Goal: Transaction & Acquisition: Download file/media

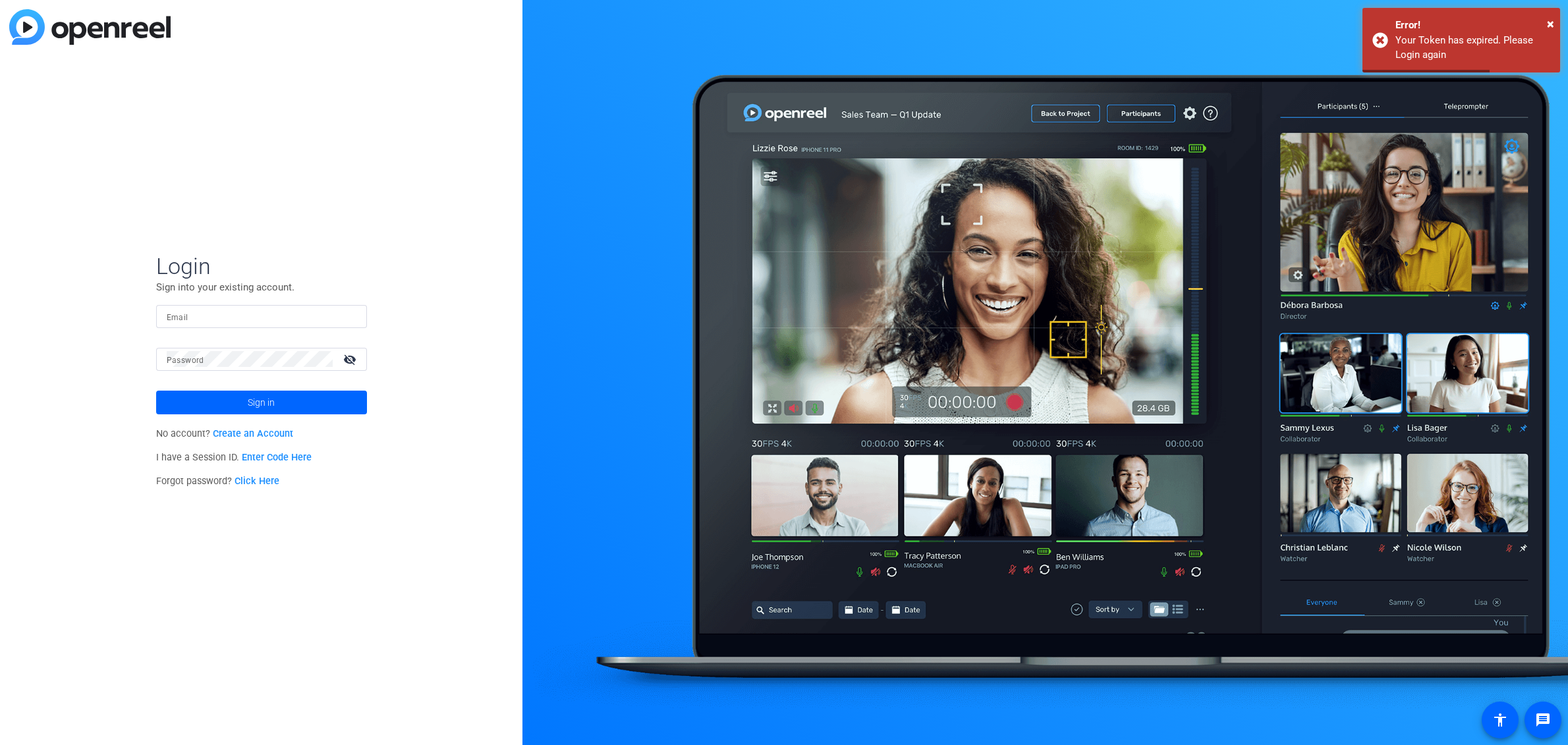
click at [291, 318] on input "Email" at bounding box center [261, 316] width 190 height 16
type input "[EMAIL_ADDRESS][DOMAIN_NAME]"
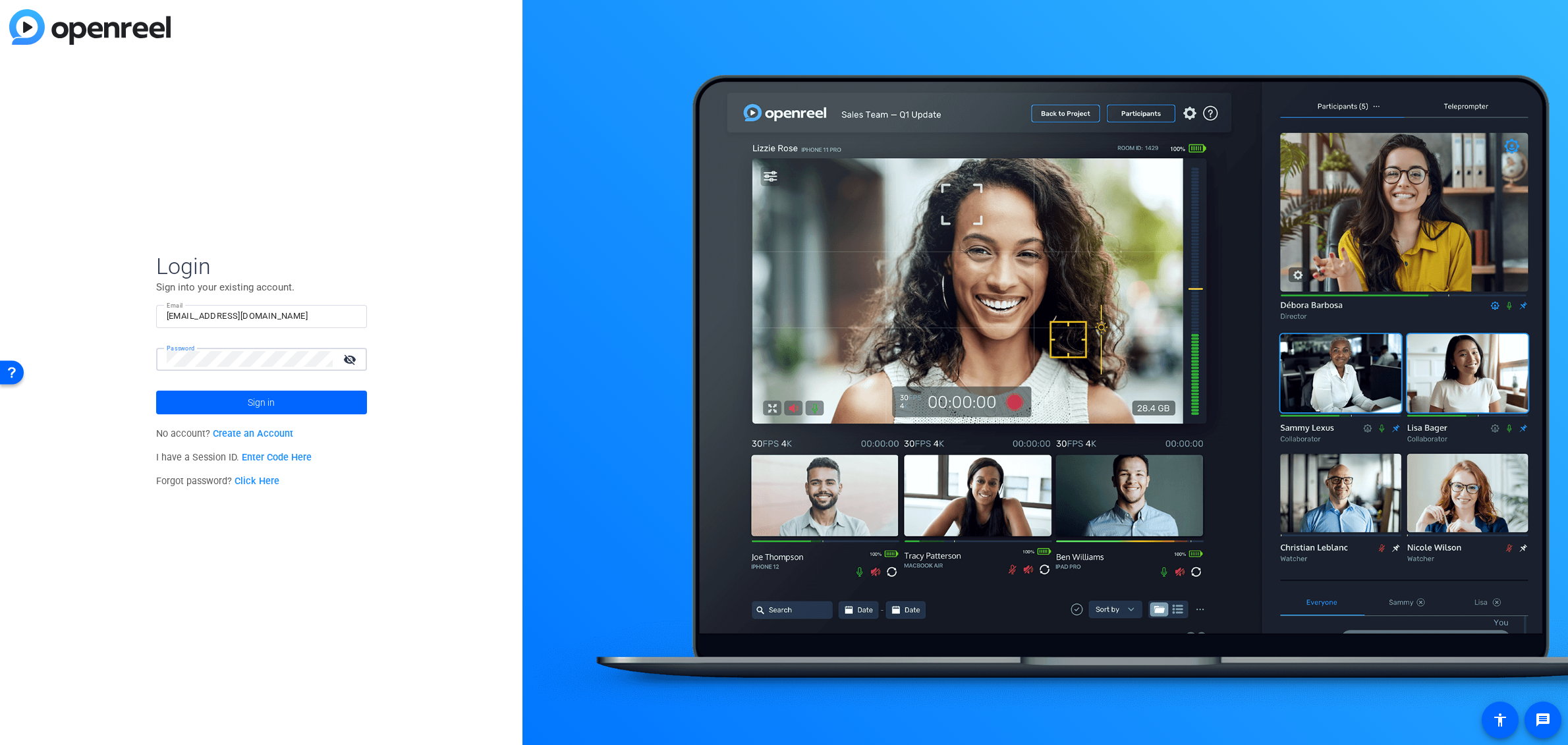
click at [156, 391] on button "Sign in" at bounding box center [261, 403] width 211 height 23
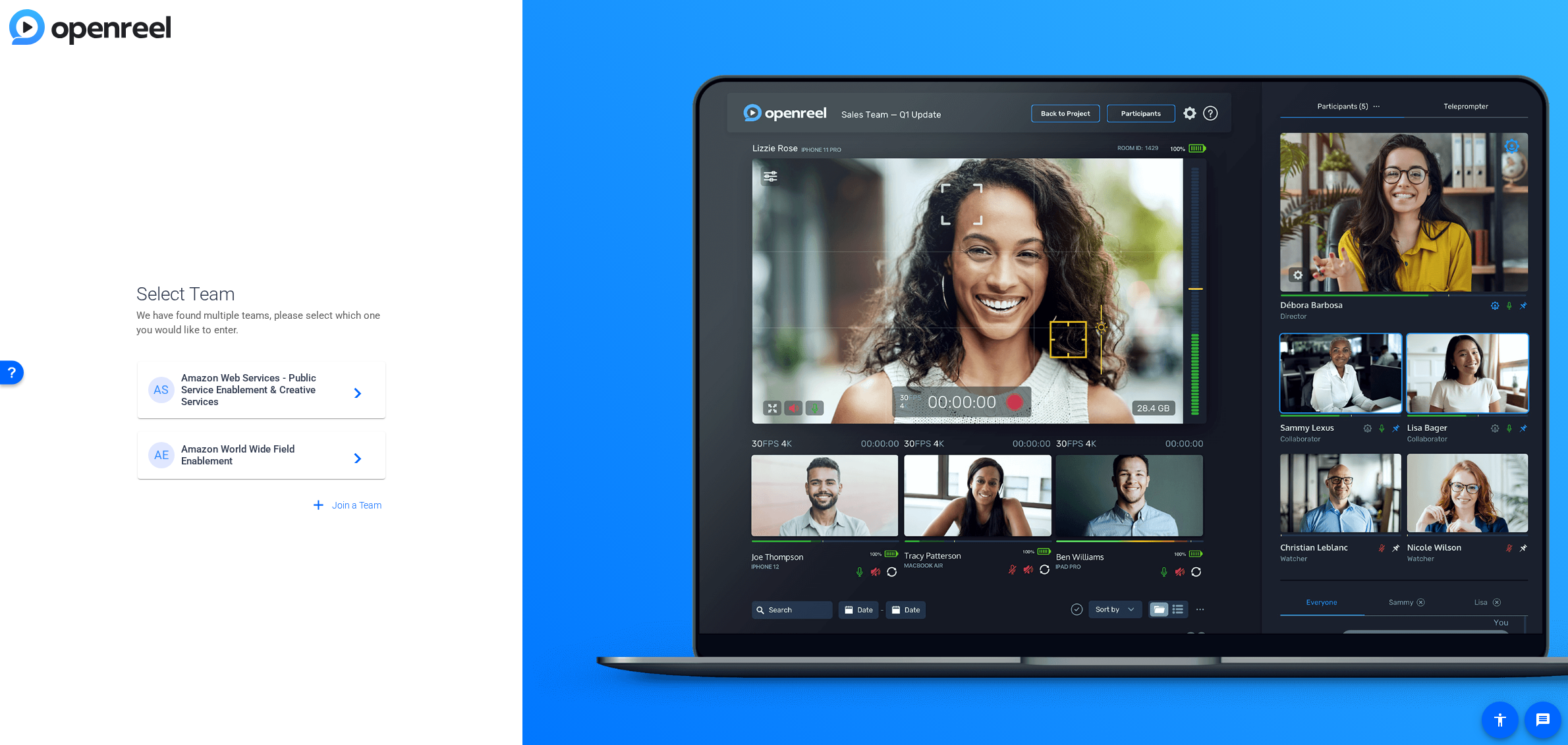
click at [250, 450] on span "Amazon World Wide Field Enablement" at bounding box center [263, 455] width 165 height 23
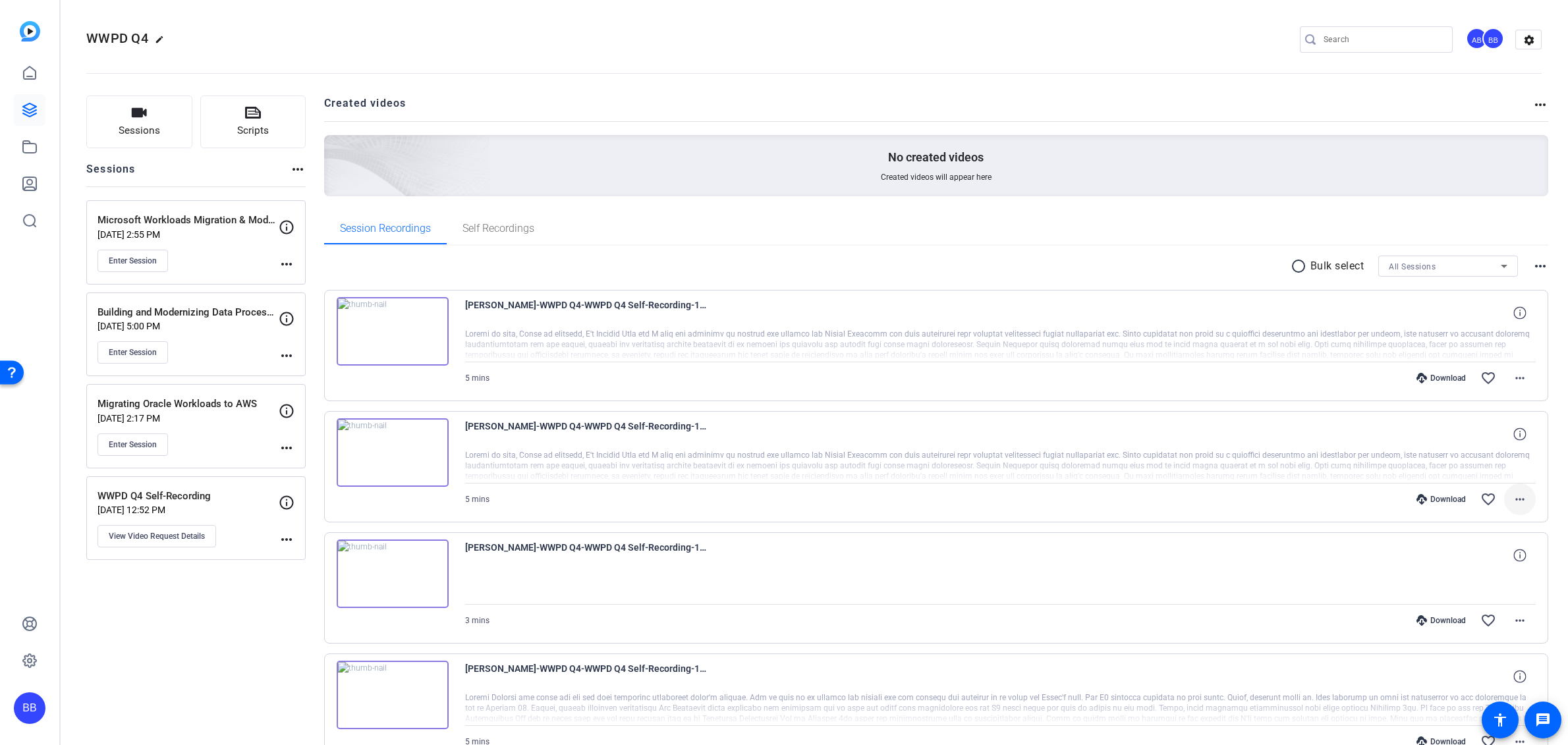
click at [1515, 496] on mat-icon "more_horiz" at bounding box center [1520, 499] width 16 height 16
click at [1490, 558] on span "Download MP4" at bounding box center [1476, 560] width 79 height 16
click at [1512, 375] on mat-icon "more_horiz" at bounding box center [1520, 378] width 16 height 16
click at [1490, 433] on span "Download MP4" at bounding box center [1476, 438] width 79 height 16
